Goal: Check status: Check status

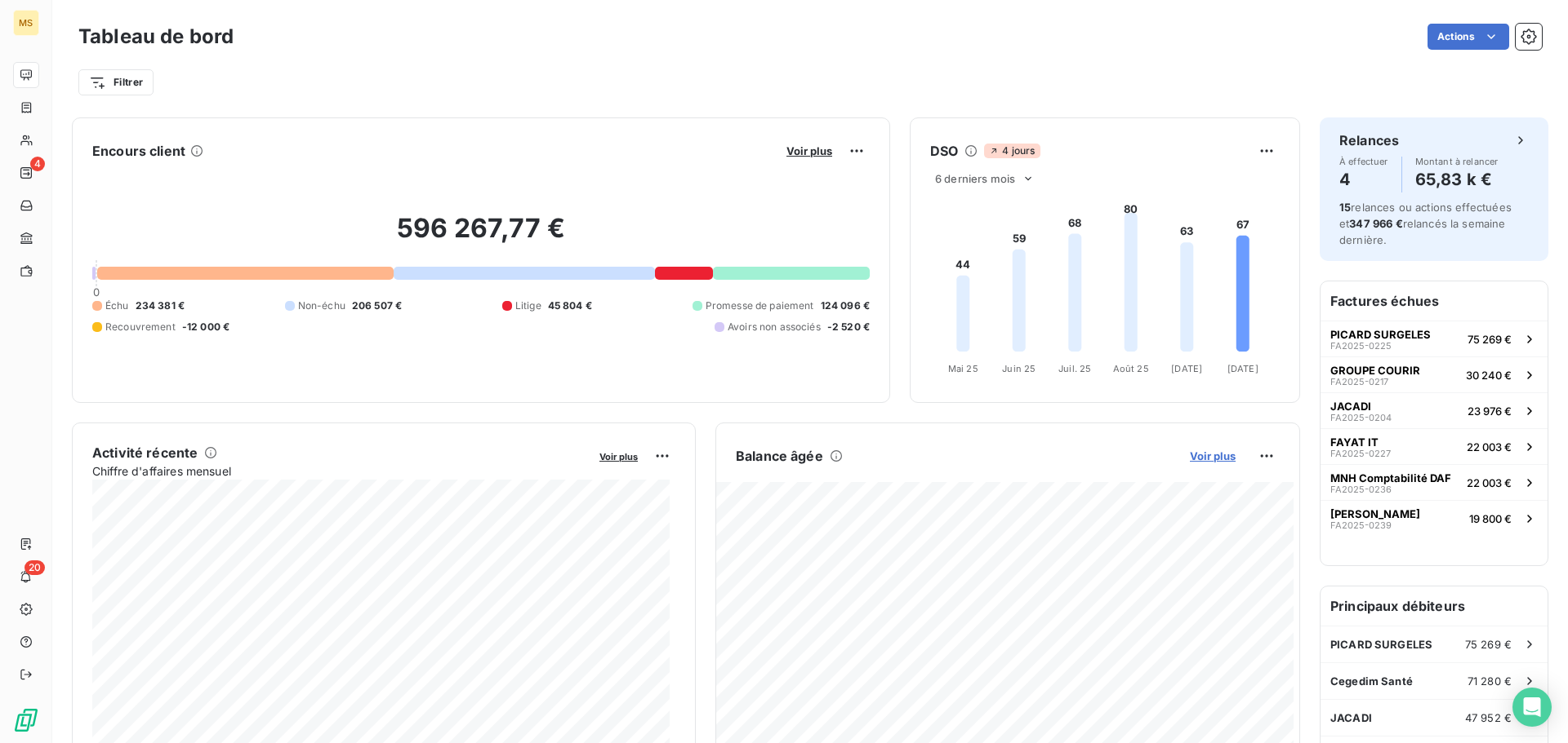
click at [1219, 458] on span "Voir plus" at bounding box center [1212, 456] width 46 height 13
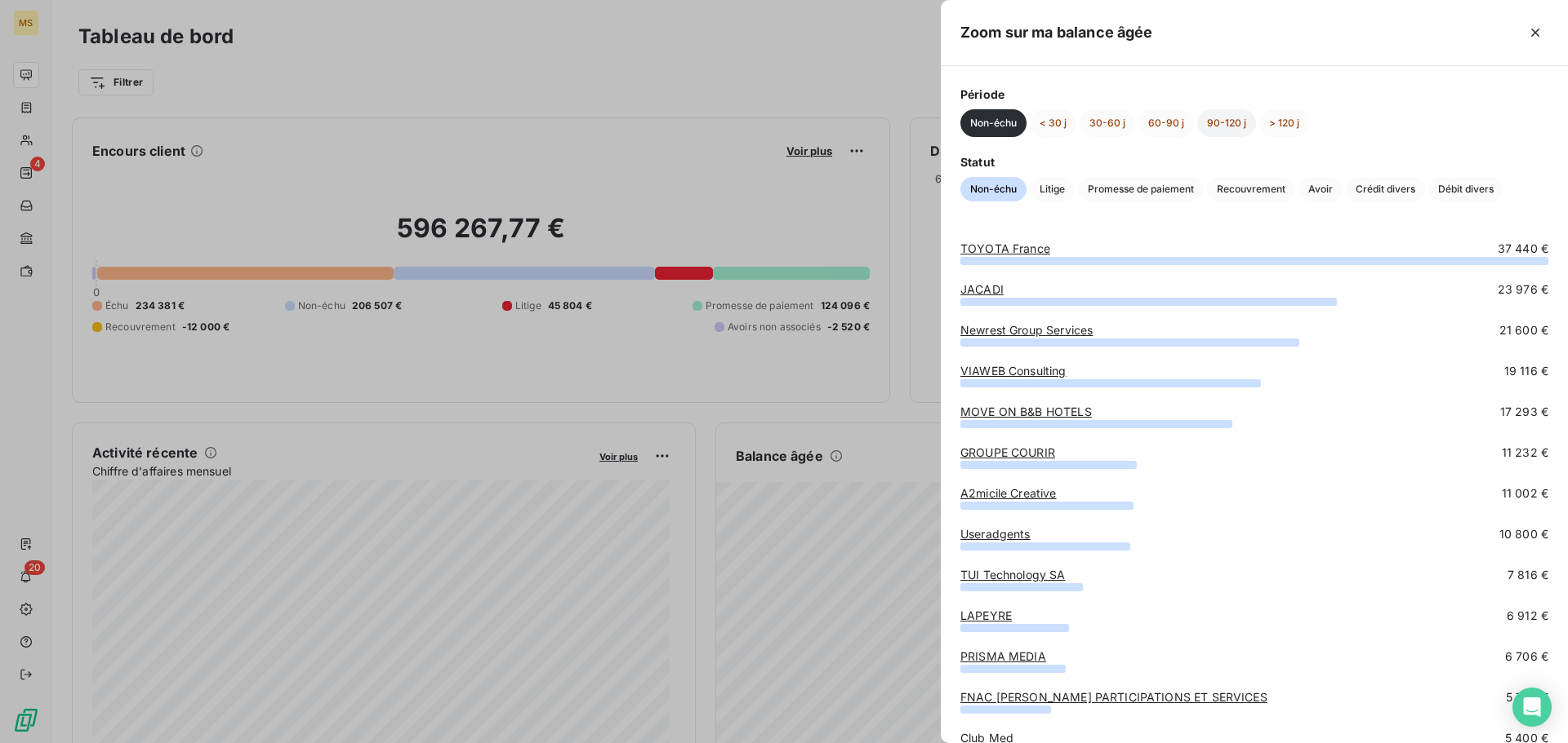
drag, startPoint x: 1271, startPoint y: 123, endPoint x: 1241, endPoint y: 123, distance: 30.0
click at [1272, 123] on button "> 120 j" at bounding box center [1284, 123] width 49 height 28
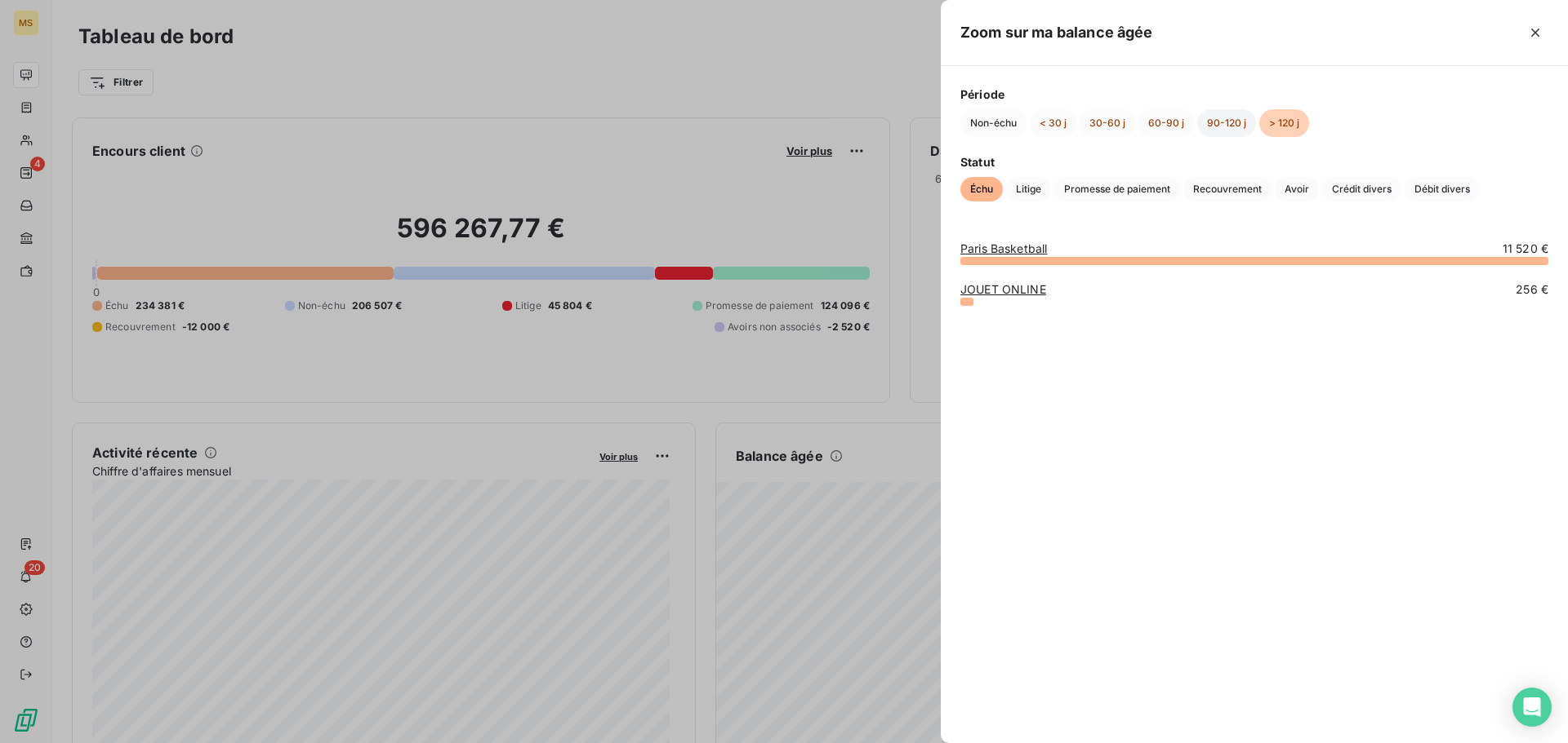
click at [1226, 122] on button "90-120 j" at bounding box center [1226, 123] width 59 height 28
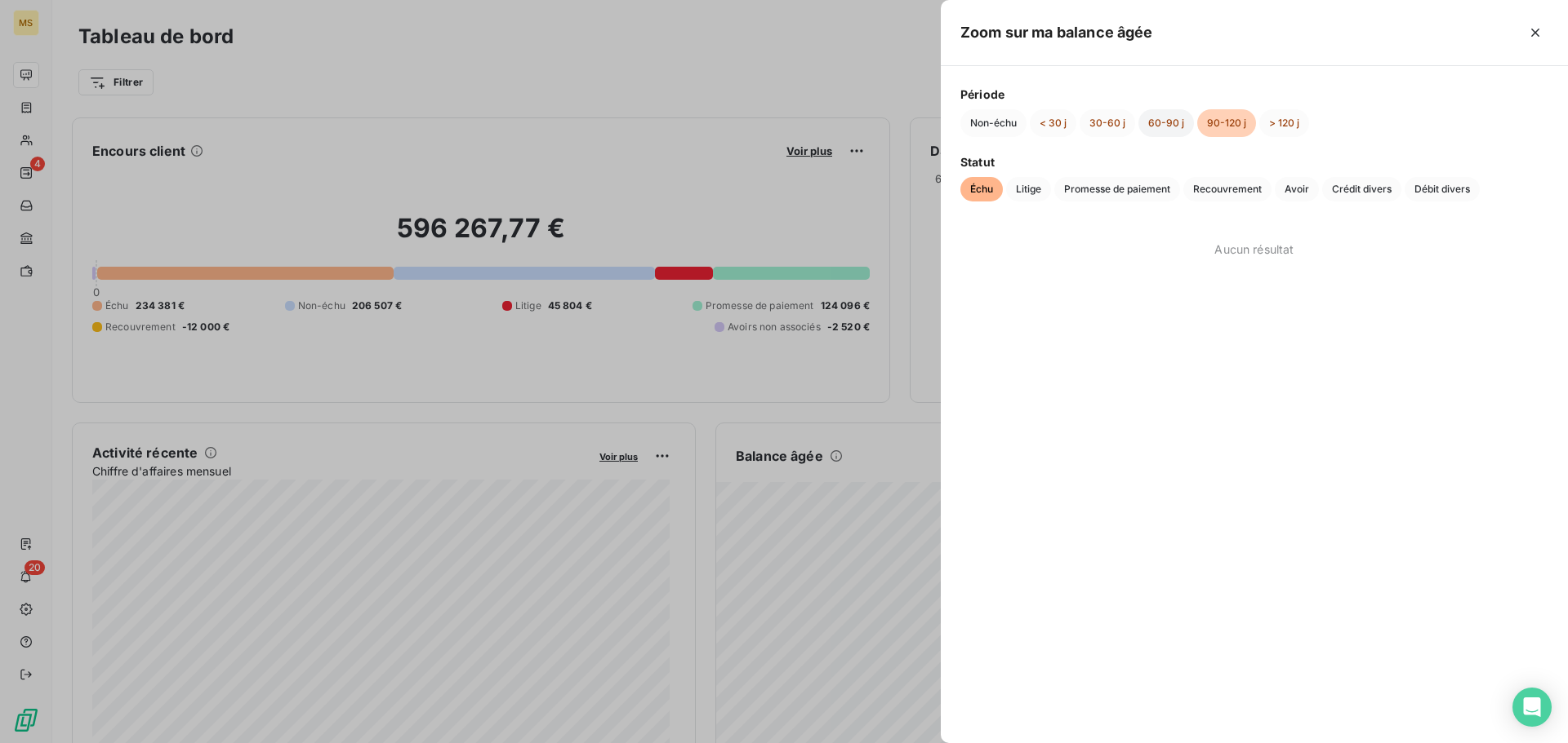
click at [1166, 124] on button "60-90 j" at bounding box center [1166, 123] width 55 height 28
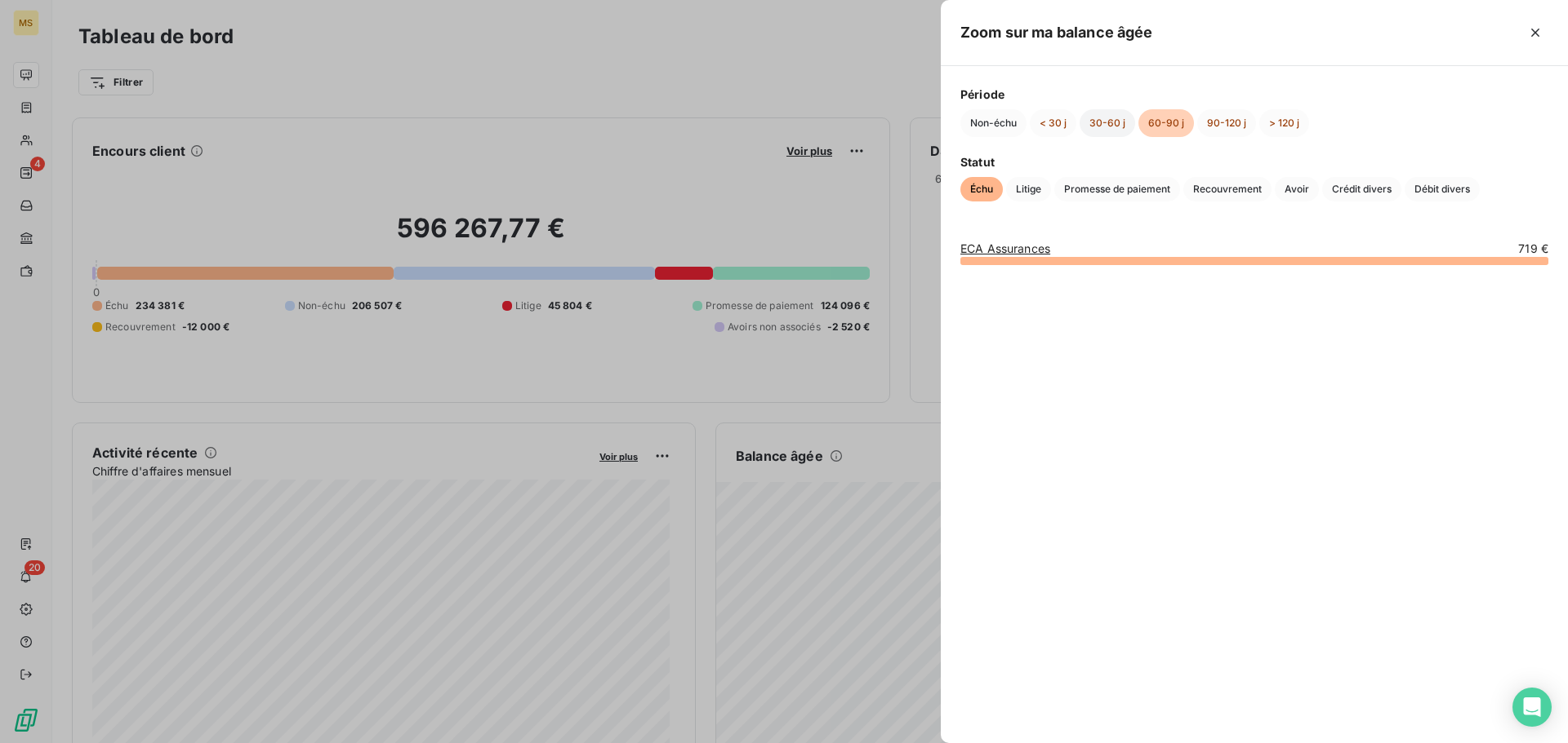
click at [1091, 119] on button "30-60 j" at bounding box center [1107, 123] width 55 height 28
click at [1043, 124] on button "< 30 j" at bounding box center [1053, 123] width 47 height 28
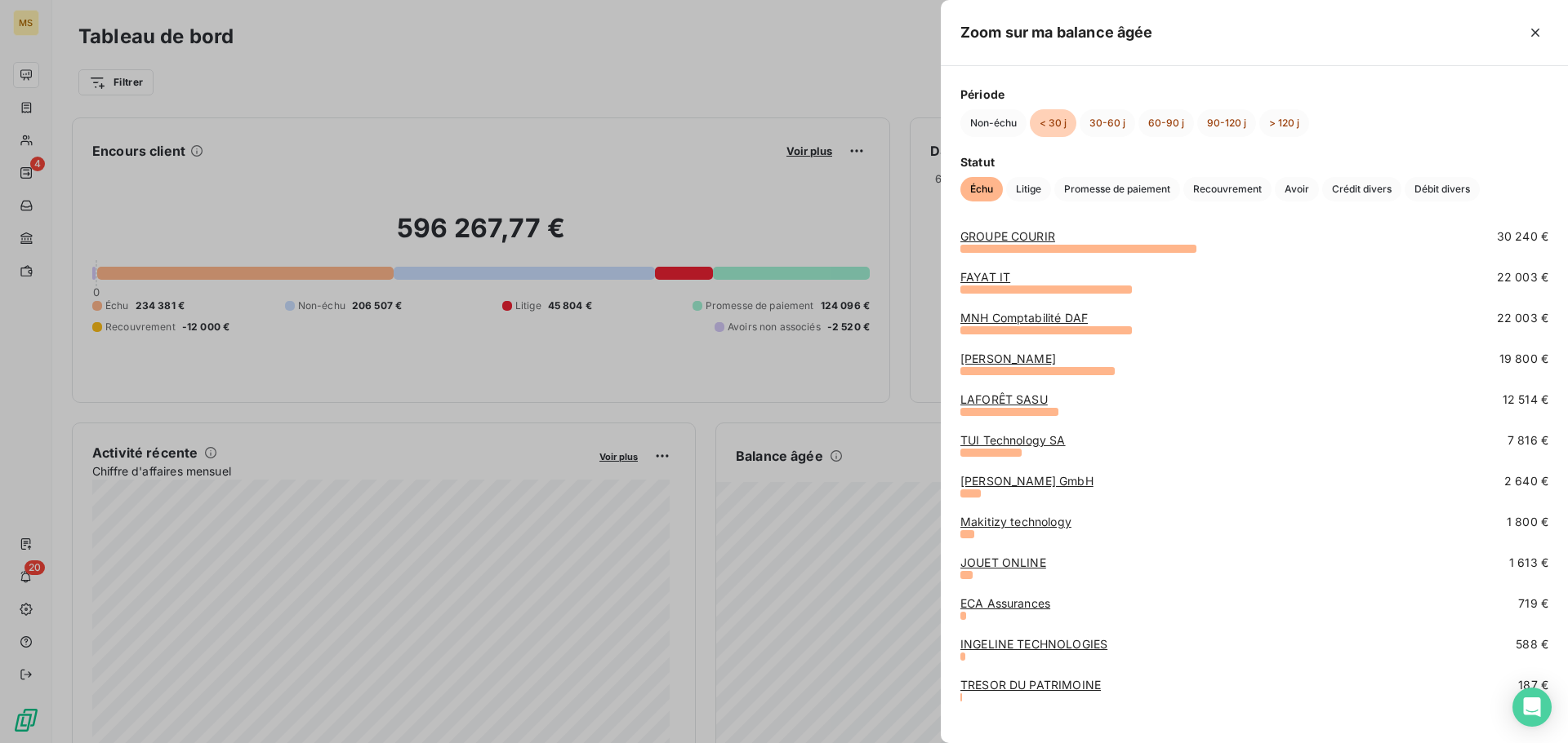
scroll to position [67, 0]
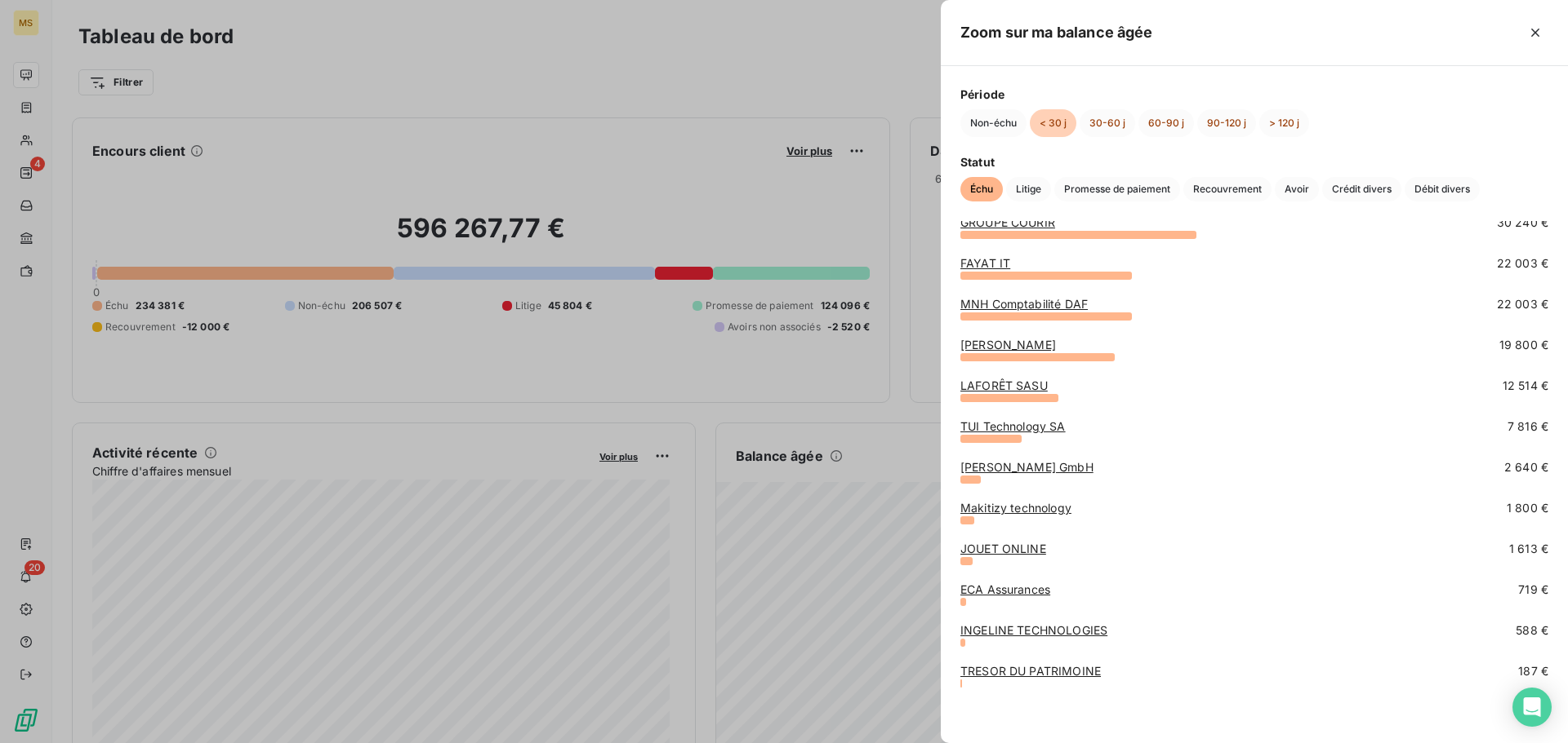
click at [188, 87] on div at bounding box center [784, 372] width 1568 height 743
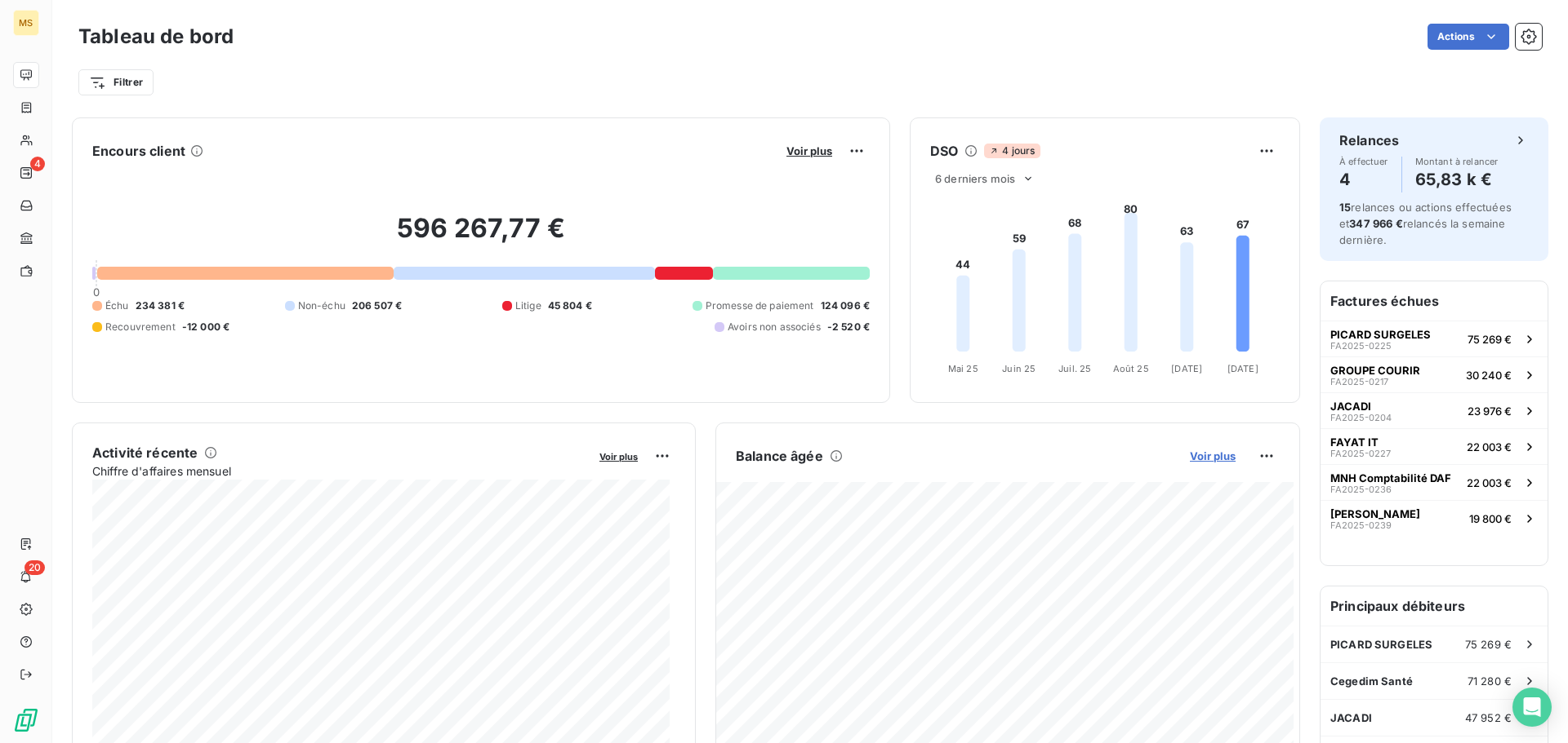
click at [1202, 454] on span "Voir plus" at bounding box center [1212, 456] width 46 height 13
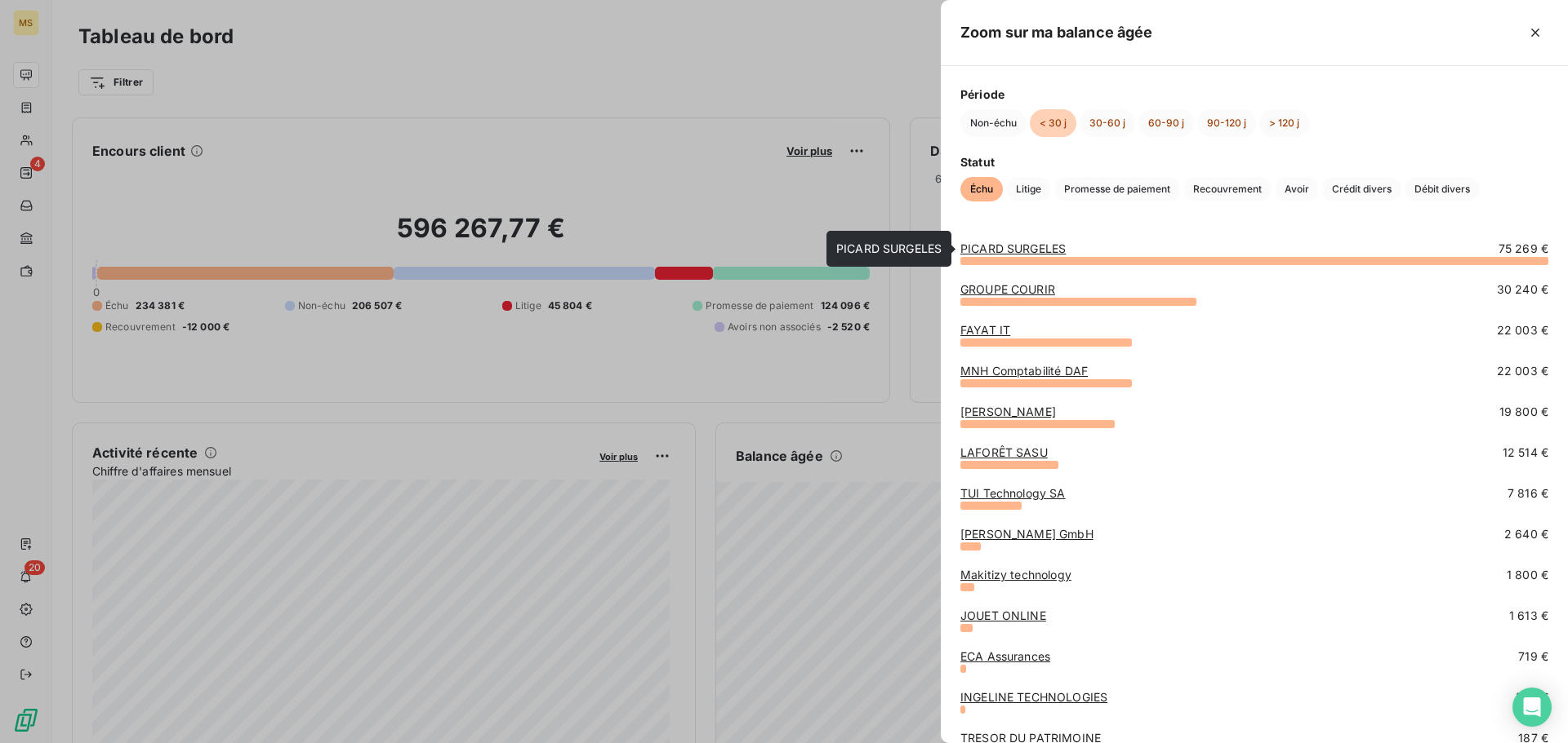
click at [1039, 250] on link "PICARD SURGELES" at bounding box center [1013, 248] width 106 height 14
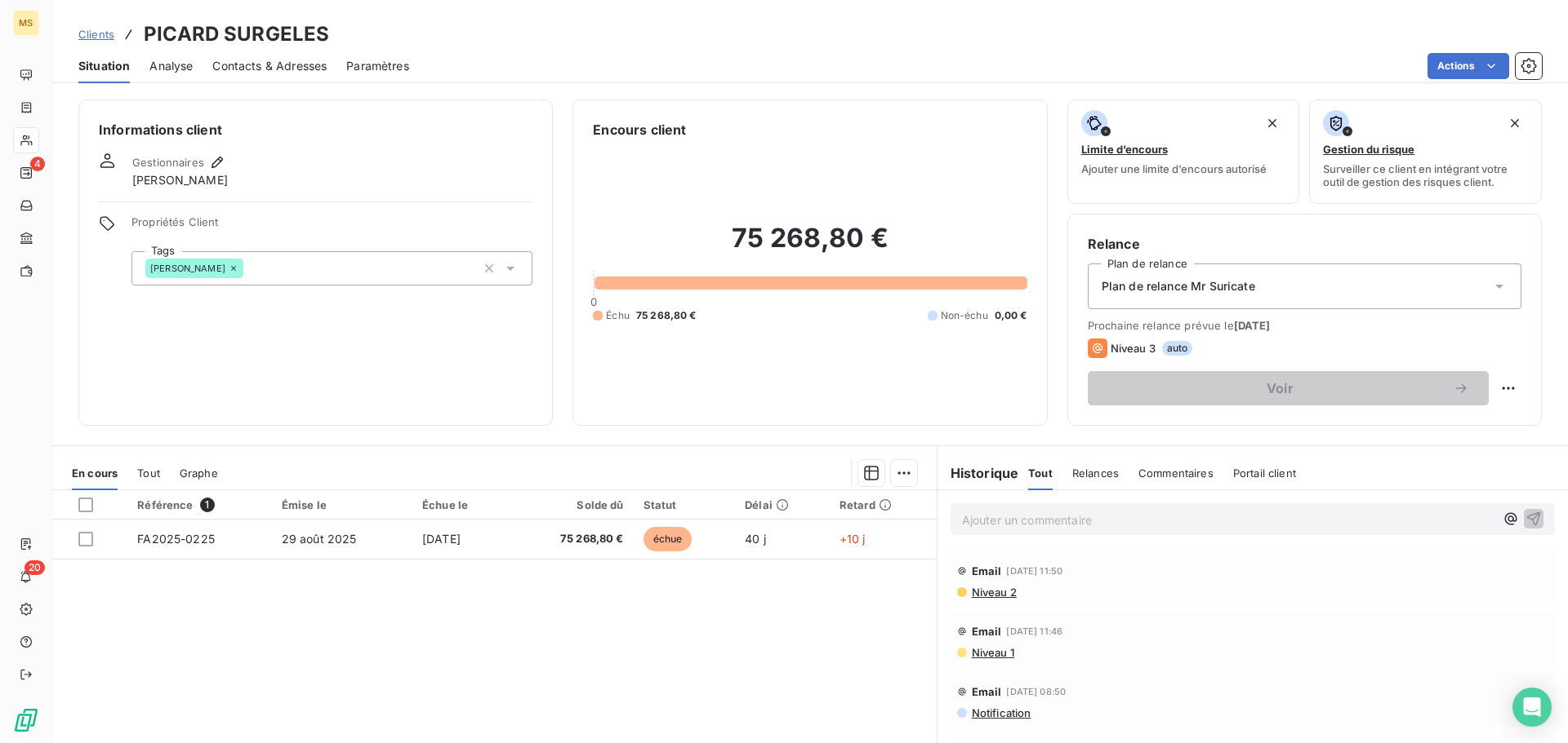
click at [281, 66] on span "Contacts & Adresses" at bounding box center [269, 66] width 114 height 16
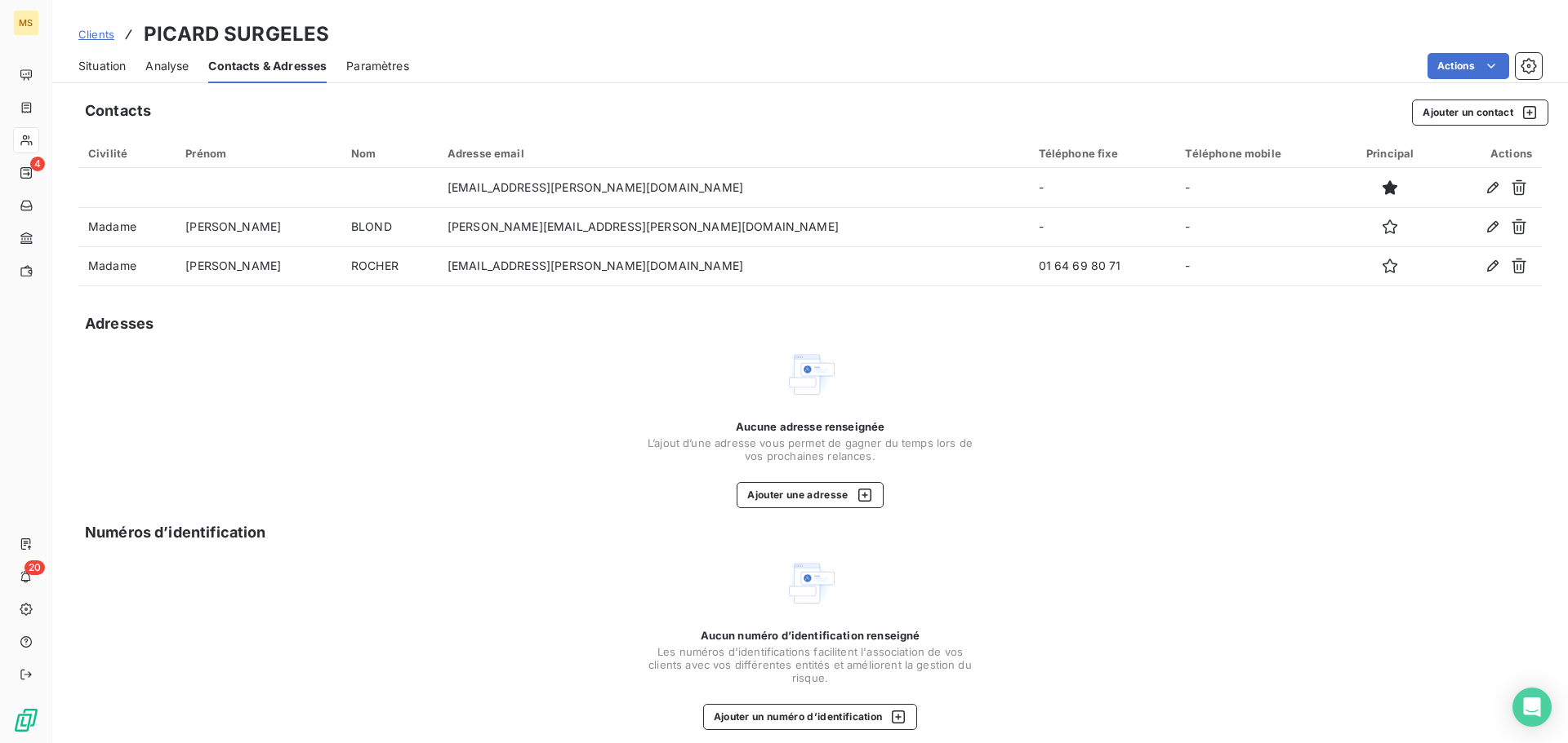
click at [117, 64] on span "Situation" at bounding box center [102, 66] width 48 height 16
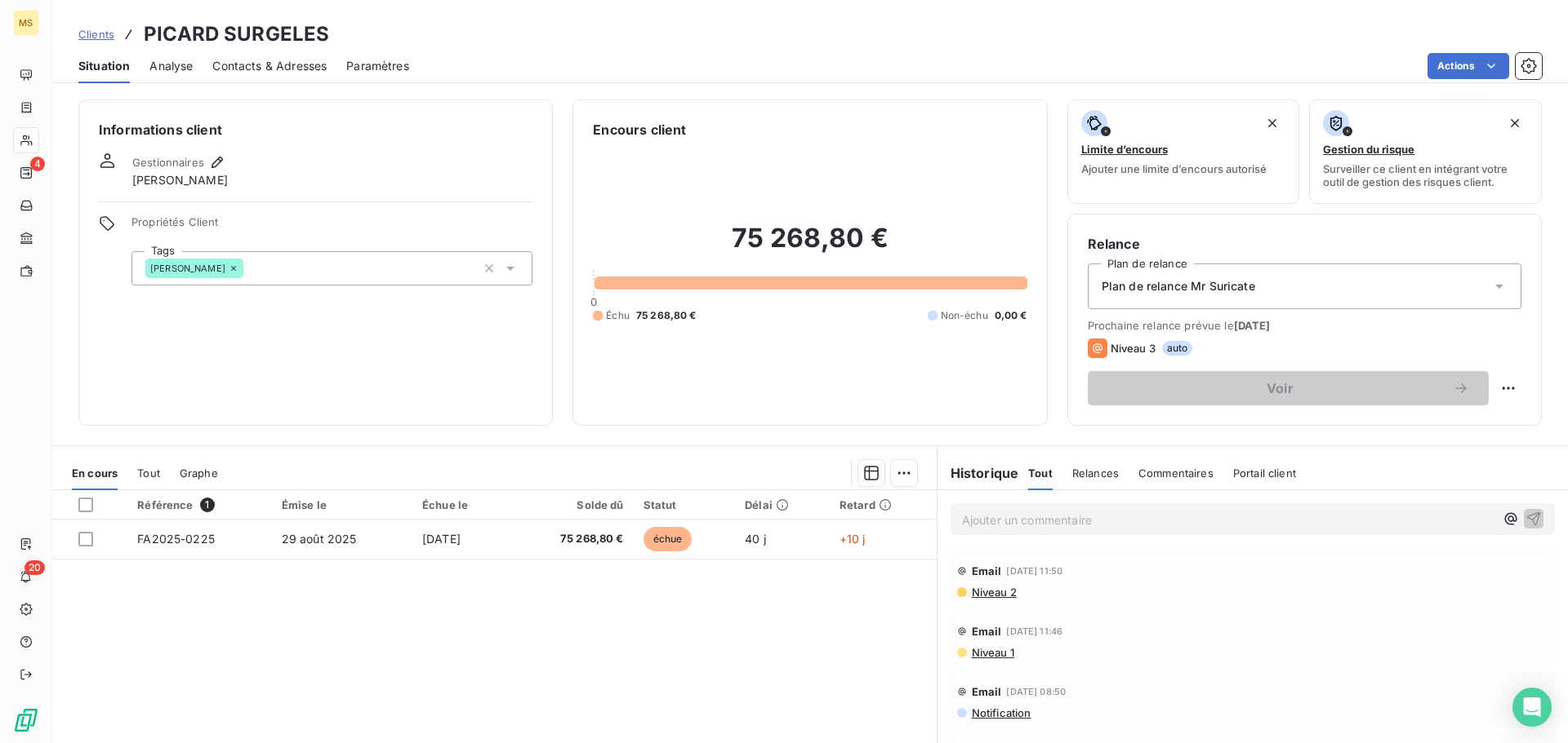
click at [236, 58] on span "Contacts & Adresses" at bounding box center [269, 66] width 114 height 16
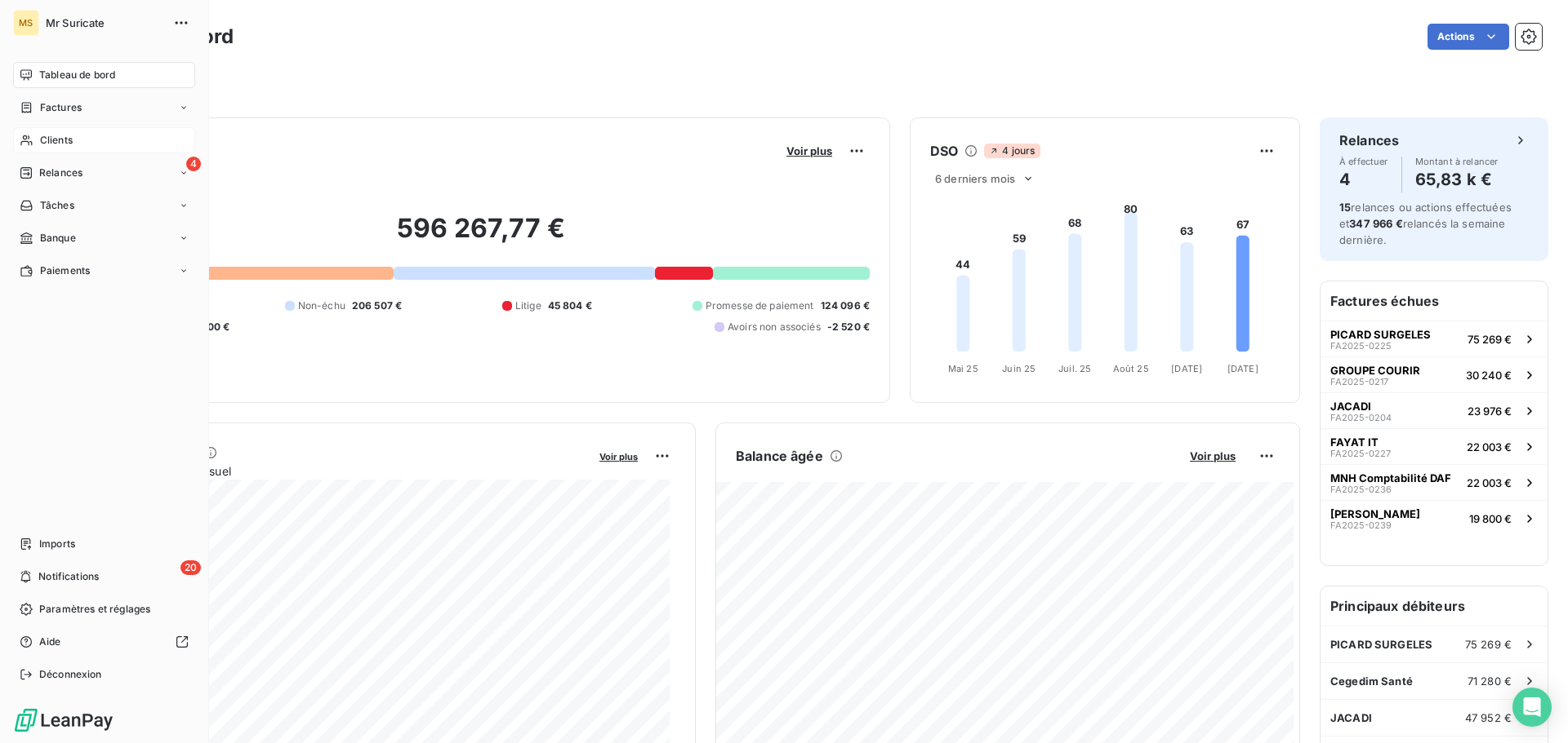
click at [25, 138] on icon at bounding box center [26, 140] width 14 height 13
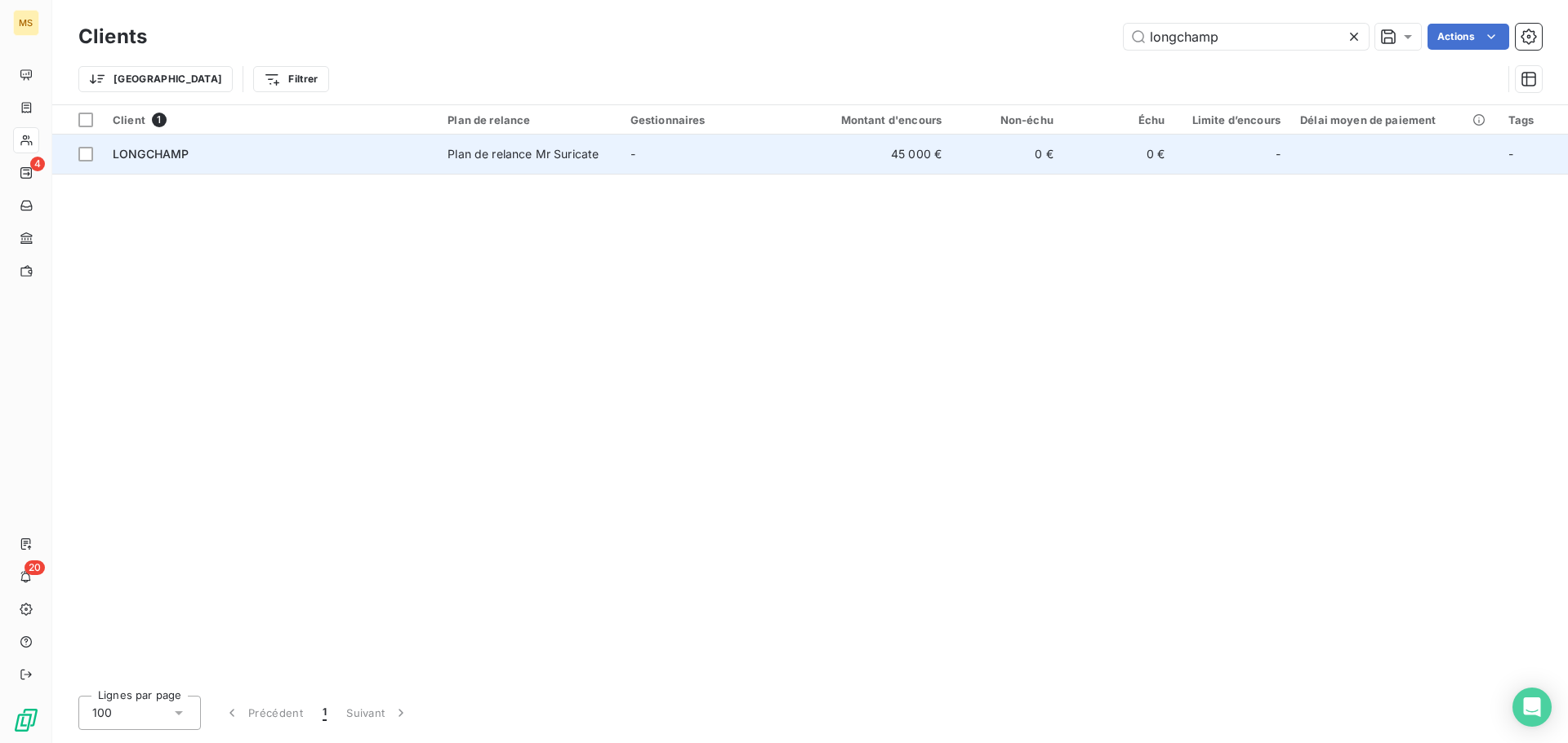
type input "longchamp"
click at [473, 146] on div "Plan de relance Mr Suricate" at bounding box center [523, 153] width 151 height 16
